Goal: Task Accomplishment & Management: Use online tool/utility

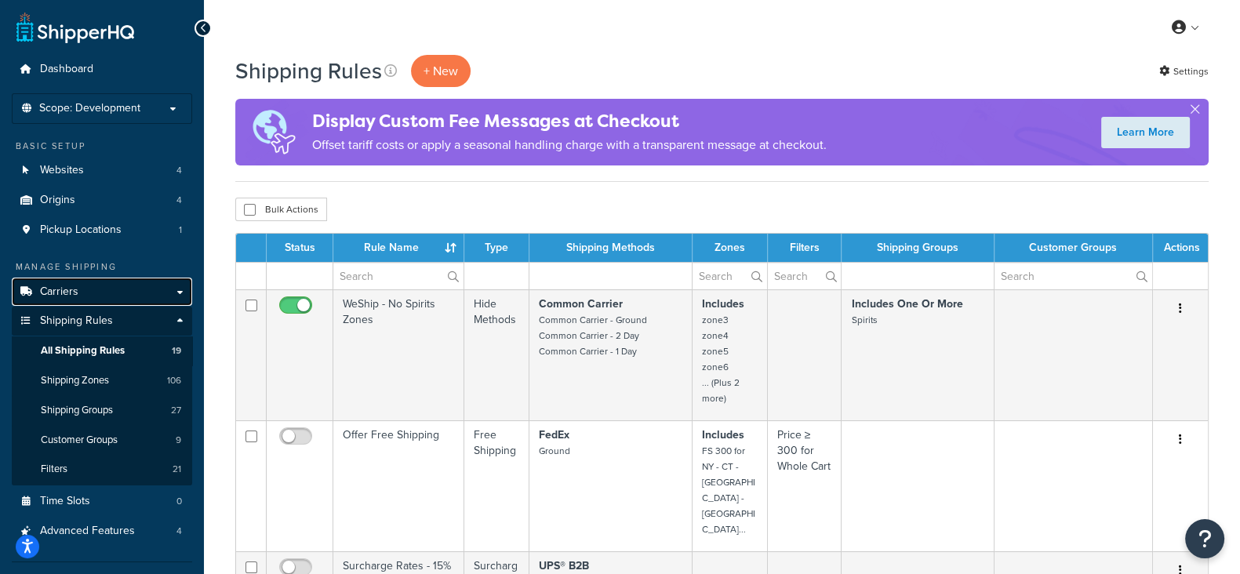
click at [73, 297] on span "Carriers" at bounding box center [59, 292] width 38 height 13
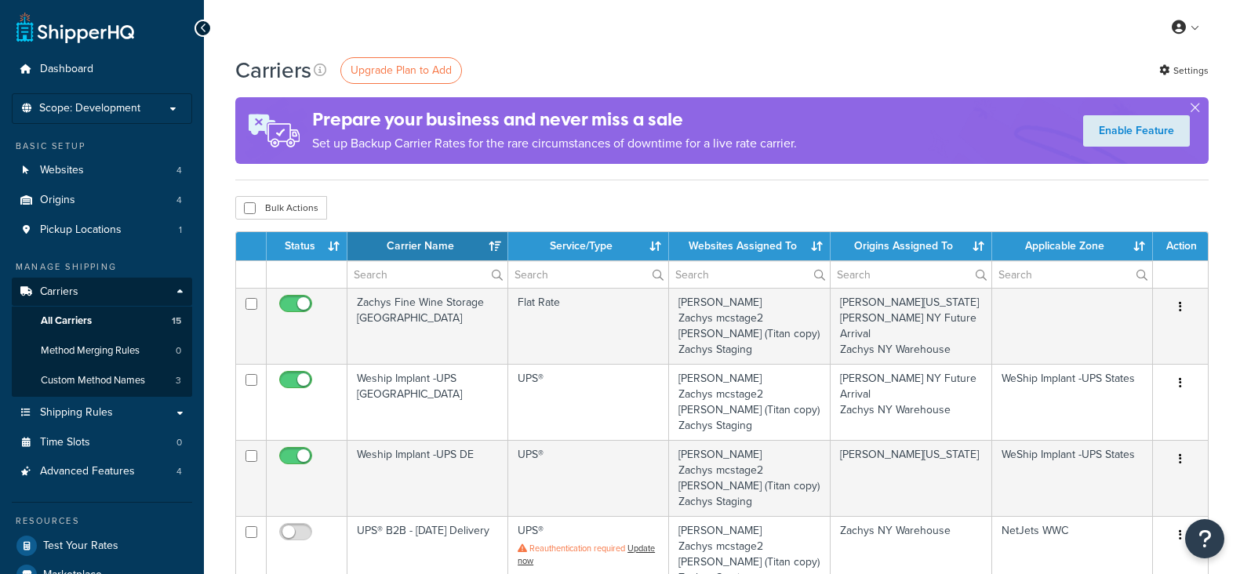
select select "15"
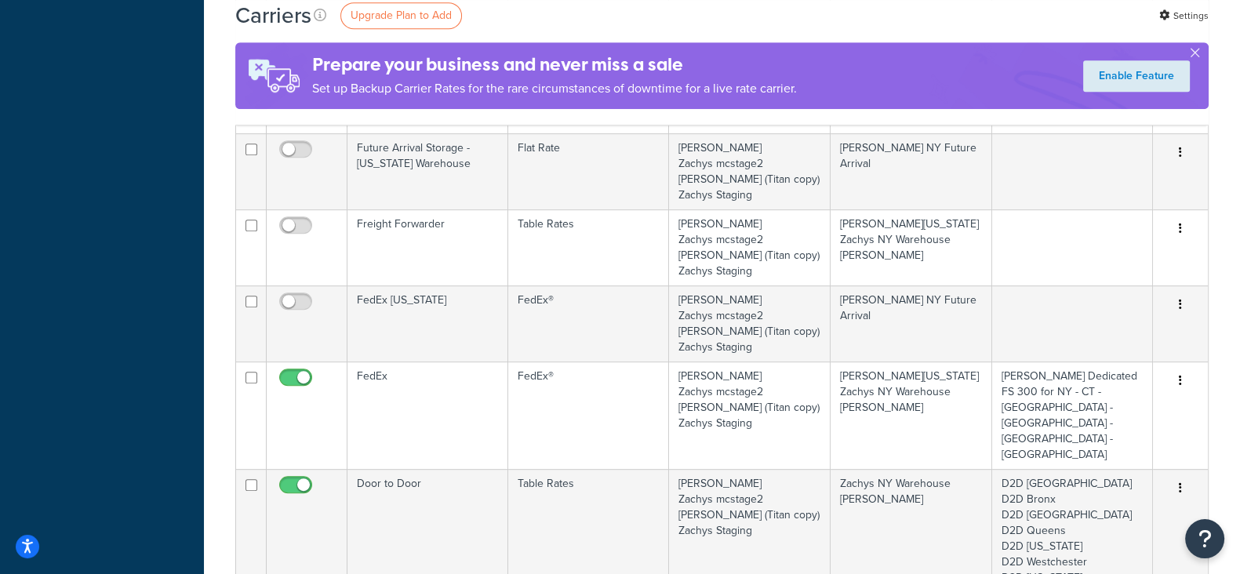
scroll to position [981, 0]
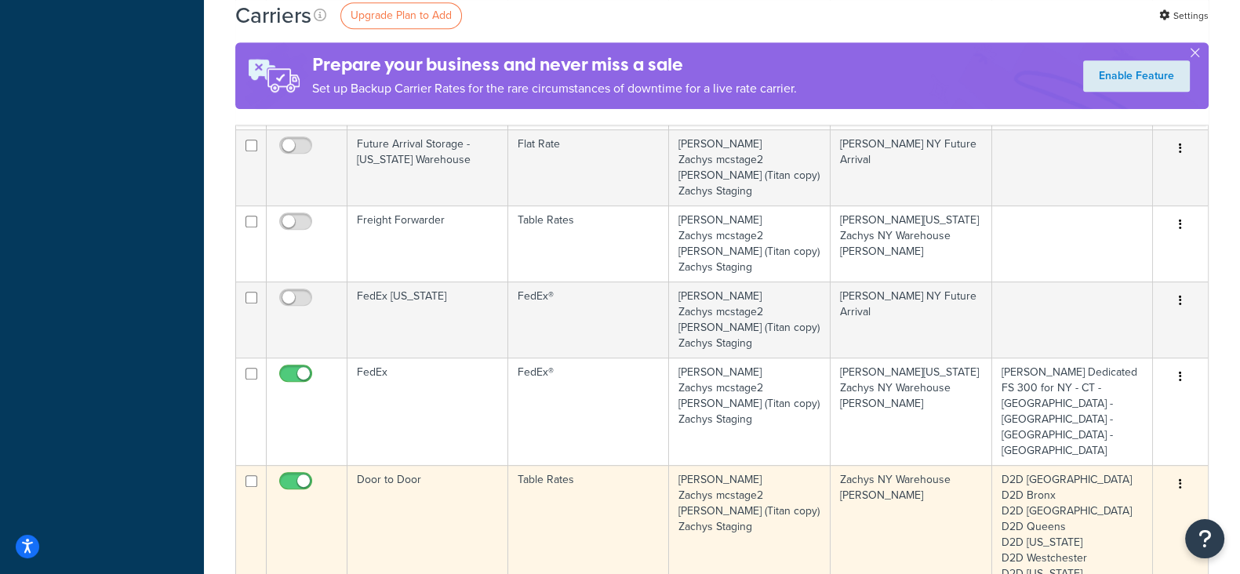
click at [1179, 479] on icon "button" at bounding box center [1180, 484] width 3 height 11
click at [1103, 342] on link "Edit" at bounding box center [1117, 342] width 124 height 32
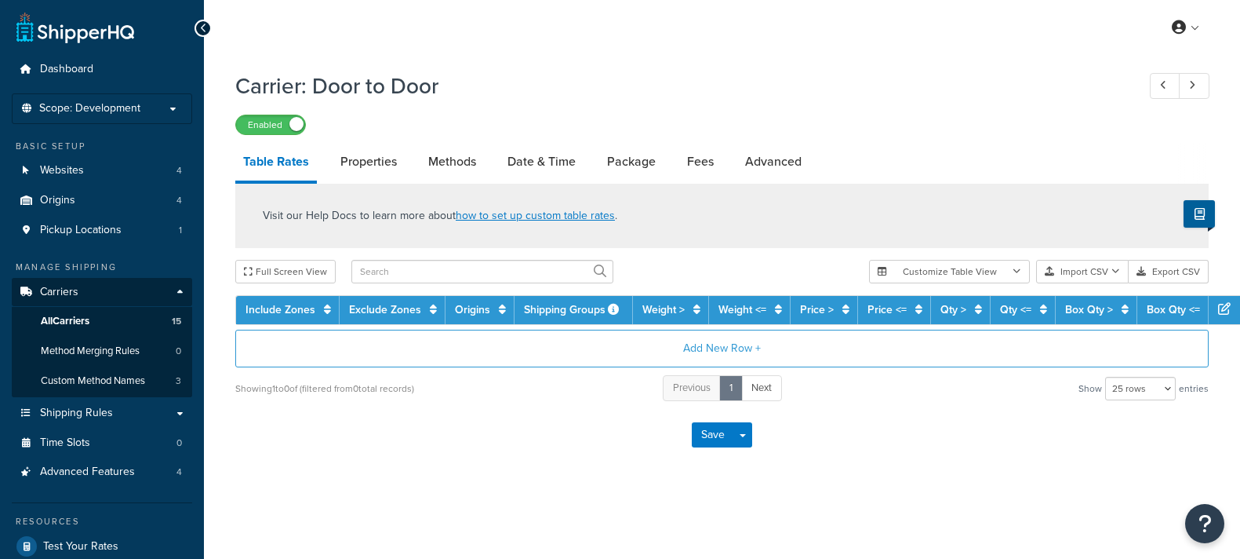
select select "25"
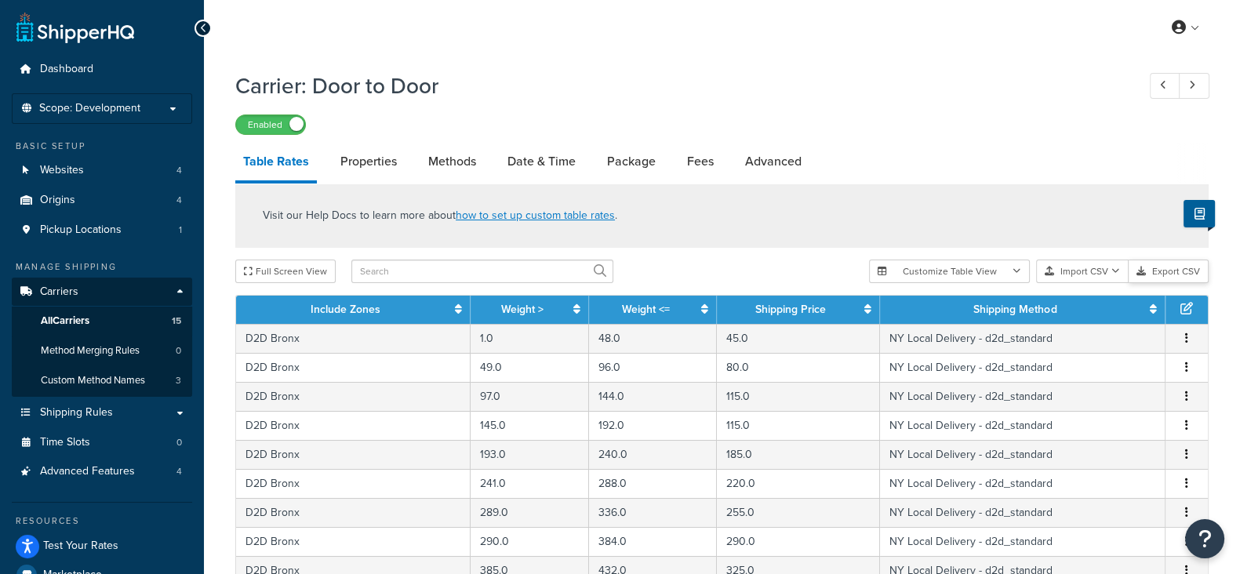
click at [1154, 274] on button "Export CSV" at bounding box center [1169, 272] width 80 height 24
